Goal: Task Accomplishment & Management: Use online tool/utility

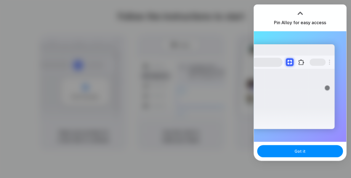
click at [203, 7] on div at bounding box center [175, 89] width 351 height 178
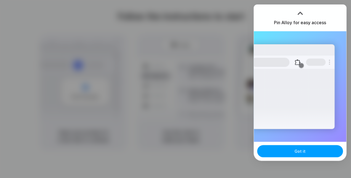
click at [292, 148] on button "Got it" at bounding box center [300, 151] width 86 height 12
